Goal: Check status

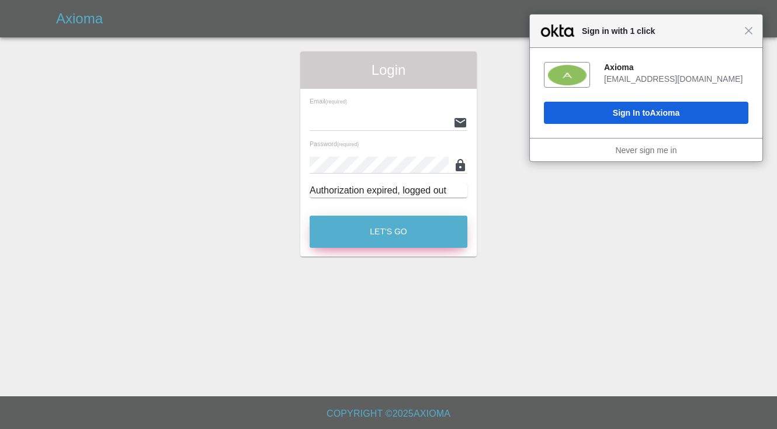
type input "[EMAIL_ADDRESS][DOMAIN_NAME]"
click at [342, 224] on button "Let's Go" at bounding box center [389, 232] width 158 height 32
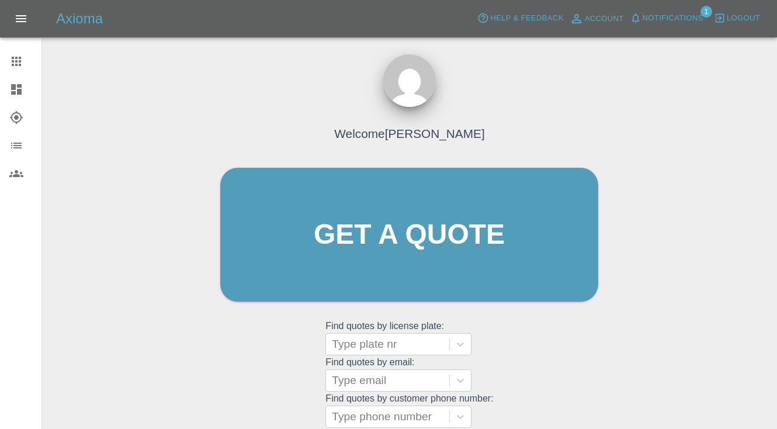
click at [22, 120] on icon at bounding box center [16, 117] width 14 height 14
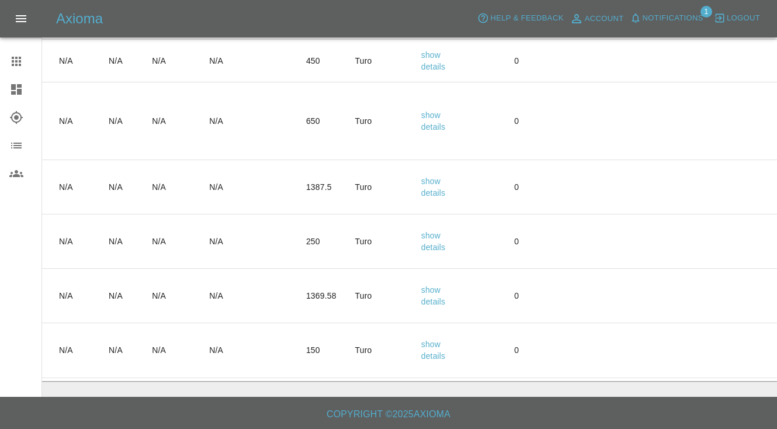
scroll to position [0, 418]
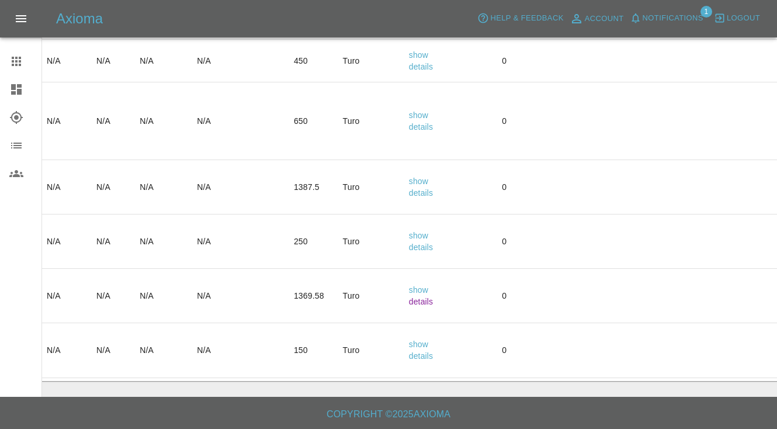
click at [432, 300] on link "details" at bounding box center [421, 301] width 25 height 9
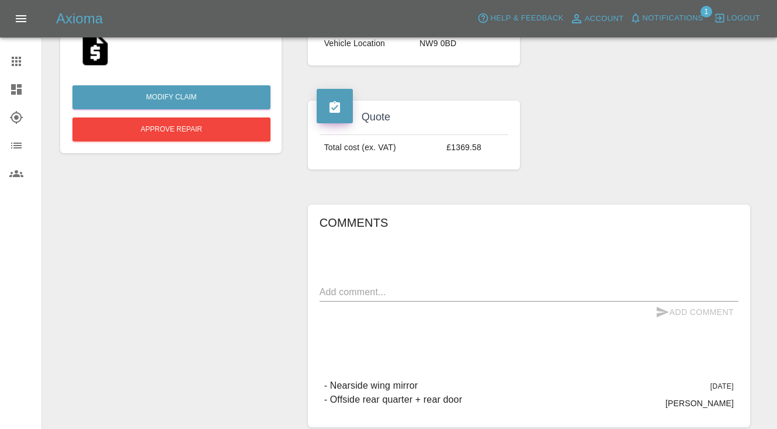
scroll to position [150, 0]
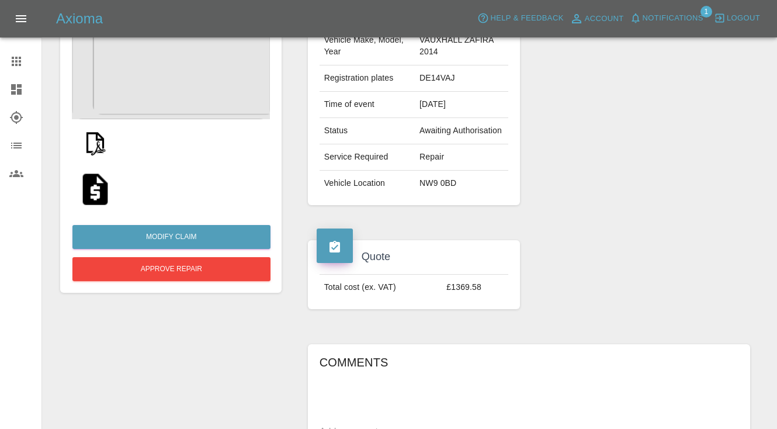
click at [96, 143] on img at bounding box center [95, 142] width 37 height 37
click at [183, 149] on div at bounding box center [171, 142] width 198 height 47
click at [99, 140] on img at bounding box center [95, 142] width 37 height 37
click at [114, 152] on div at bounding box center [95, 142] width 47 height 47
click at [102, 149] on img at bounding box center [95, 142] width 37 height 37
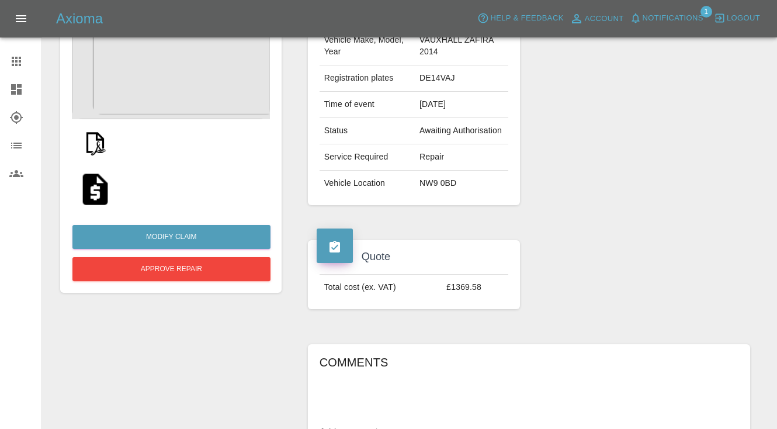
click at [99, 181] on img at bounding box center [95, 189] width 37 height 37
